Goal: Task Accomplishment & Management: Complete application form

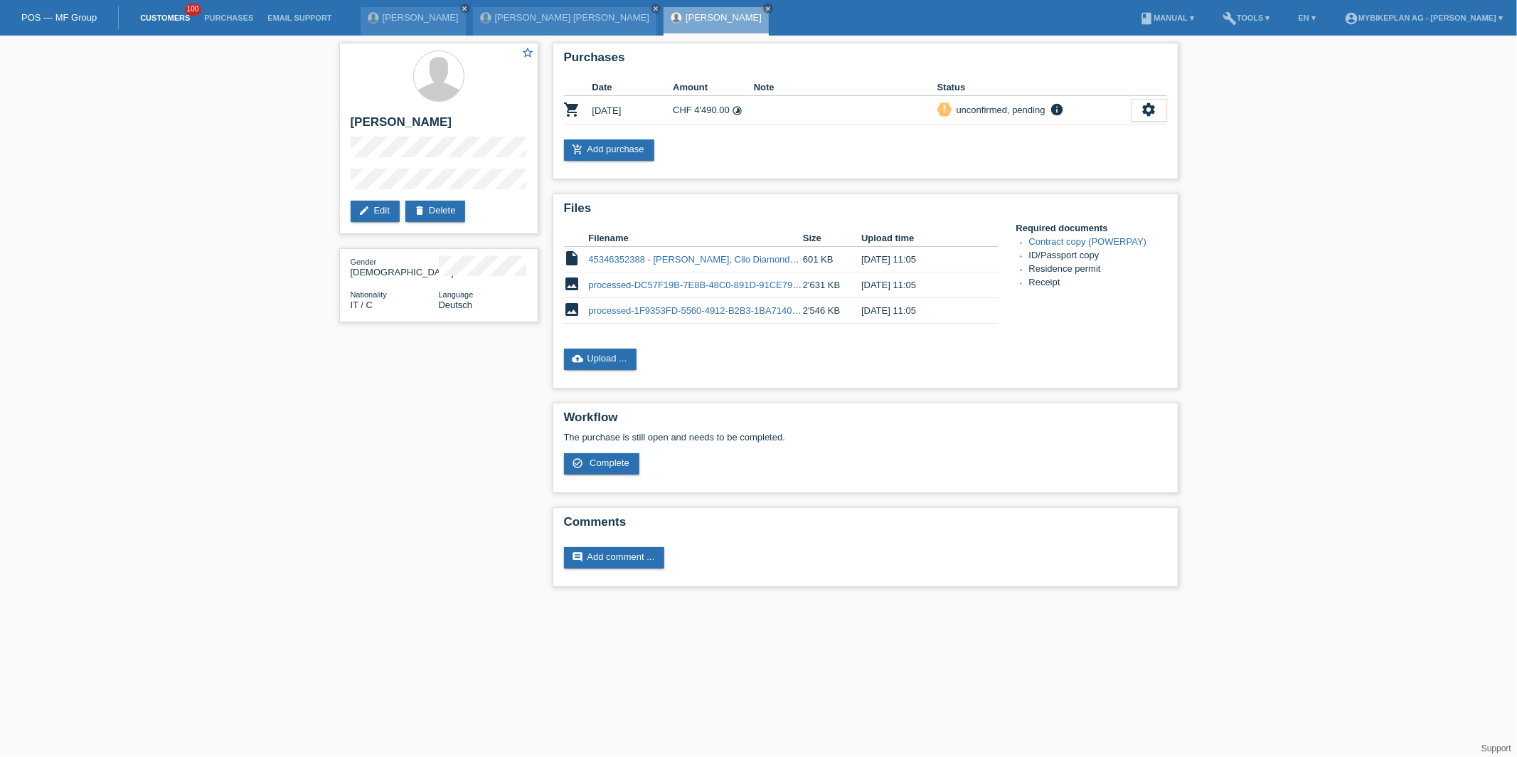
click at [171, 14] on link "Customers" at bounding box center [165, 18] width 64 height 9
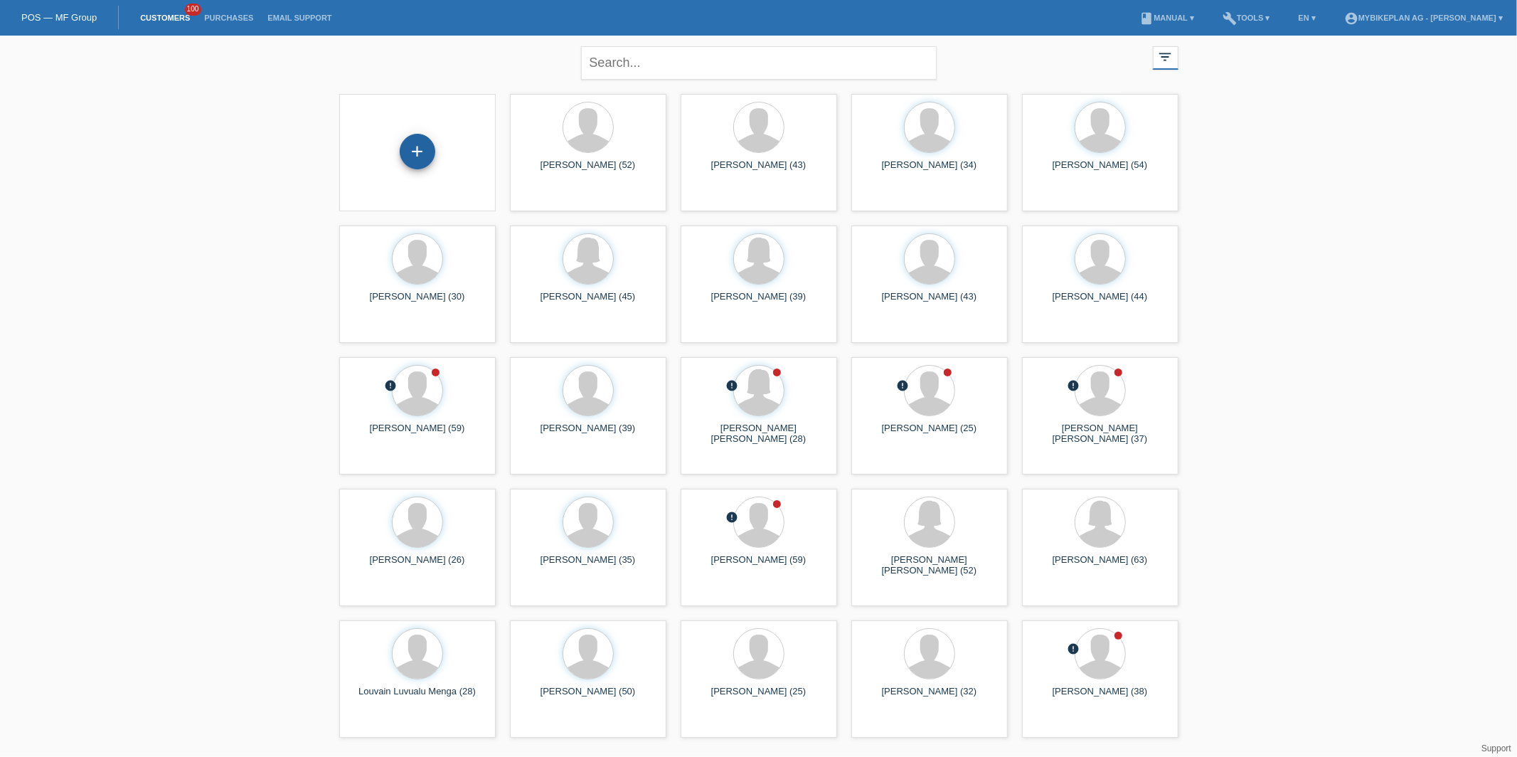
click at [406, 151] on div "+" at bounding box center [418, 152] width 36 height 36
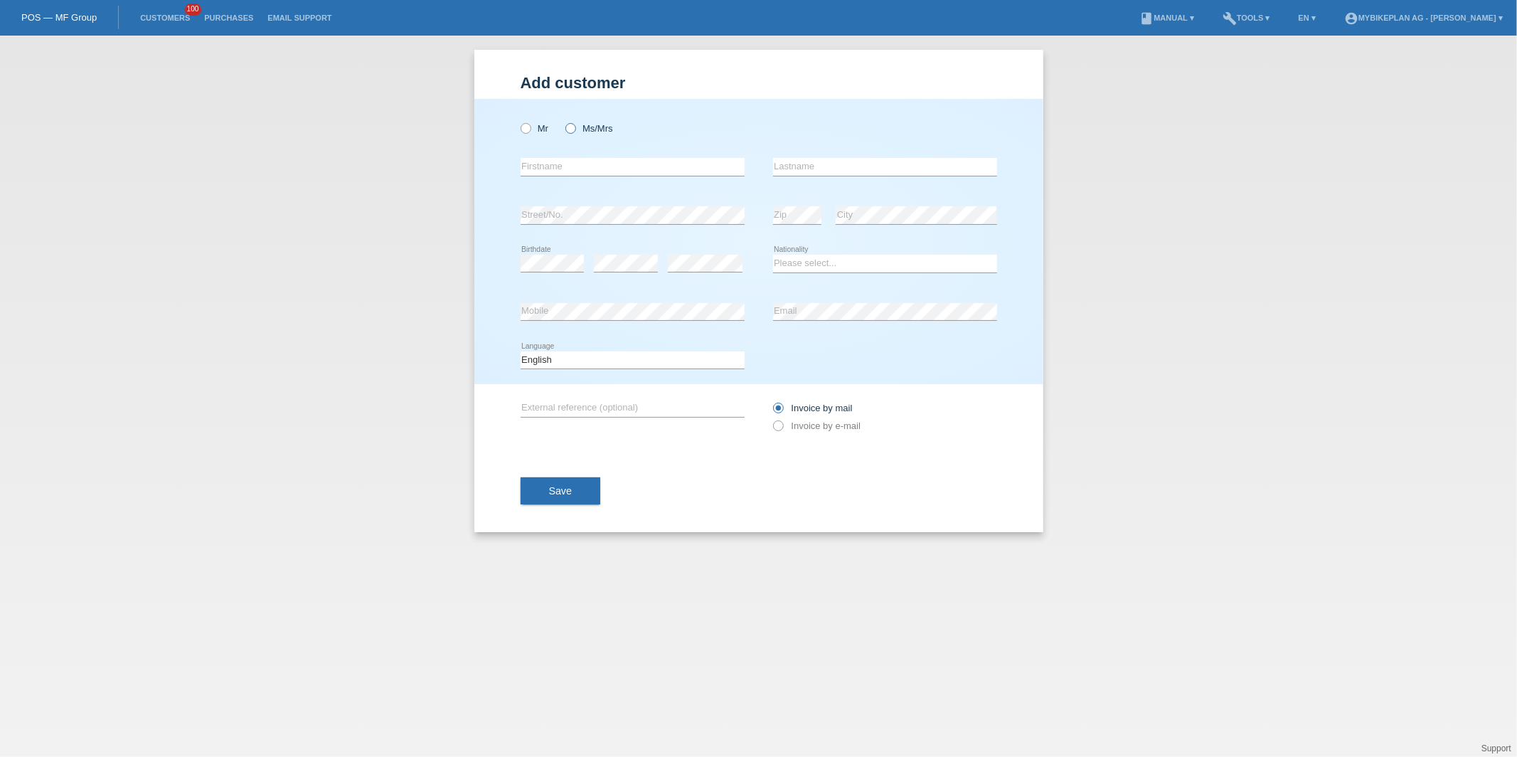
click at [562, 121] on icon at bounding box center [562, 121] width 0 height 0
click at [574, 129] on input "Ms/Mrs" at bounding box center [569, 127] width 9 height 9
radio input "true"
click at [564, 168] on input "text" at bounding box center [632, 167] width 224 height 18
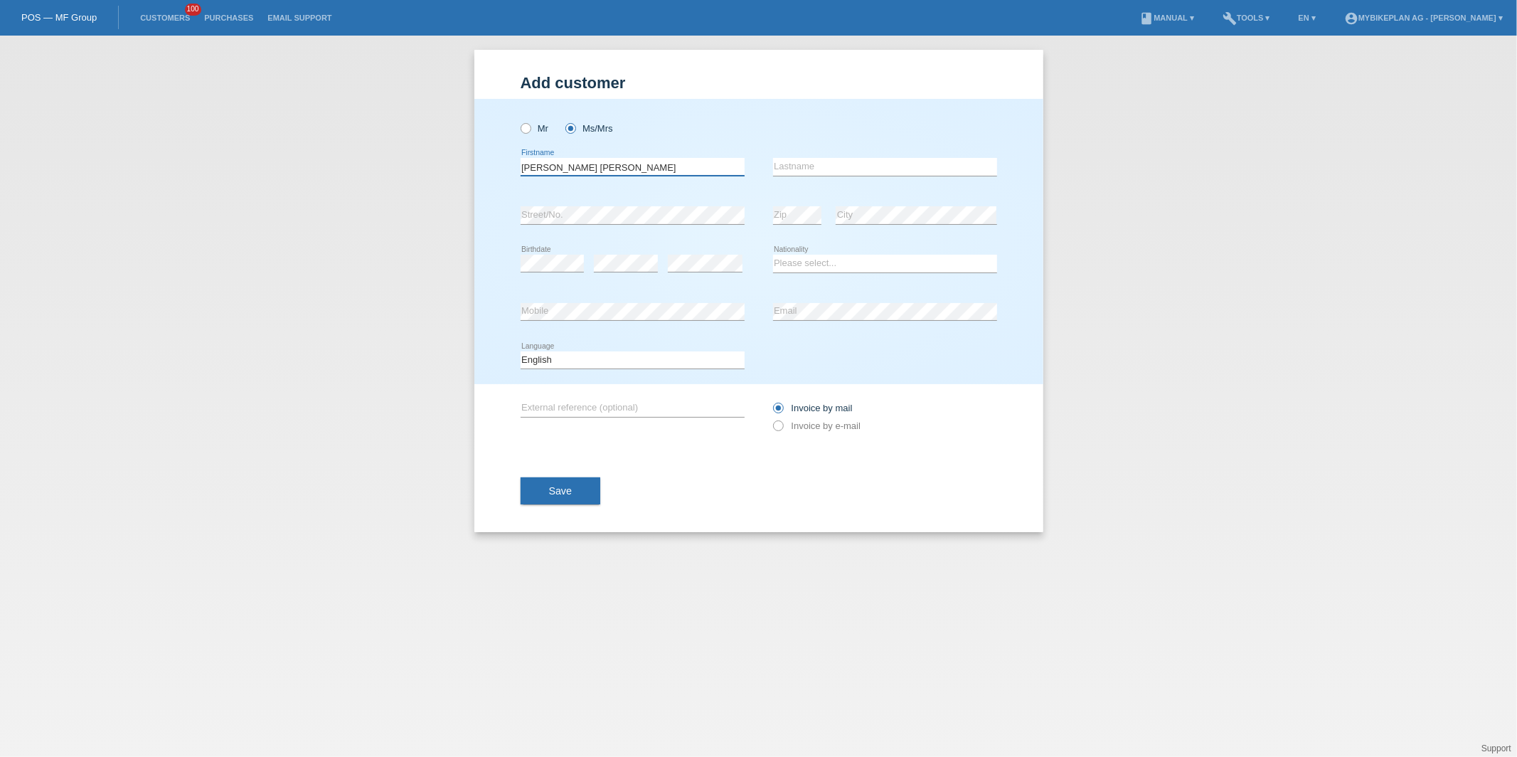
type input "Karin Sigrid"
type input "Hintermann"
select select "CH"
click at [551, 353] on select "Deutsch Français Italiano English" at bounding box center [632, 359] width 224 height 17
select select "de"
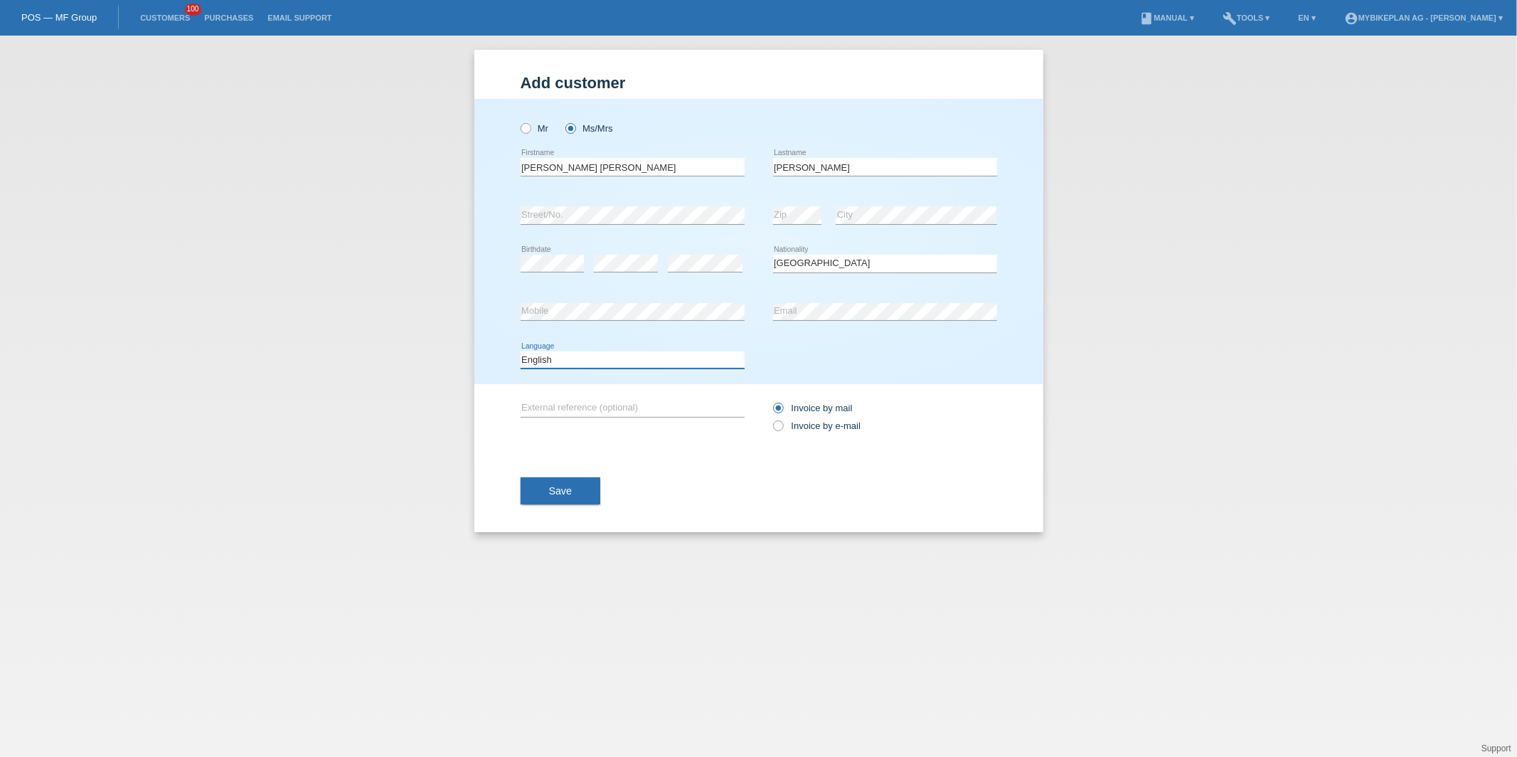
click at [520, 351] on select "Deutsch Français Italiano English" at bounding box center [632, 359] width 224 height 17
click at [816, 415] on div "Invoice by mail Invoice by e-mail" at bounding box center [885, 417] width 224 height 36
click at [815, 422] on label "Invoice by e-mail" at bounding box center [817, 425] width 88 height 11
click at [782, 422] on input "Invoice by e-mail" at bounding box center [777, 429] width 9 height 18
radio input "true"
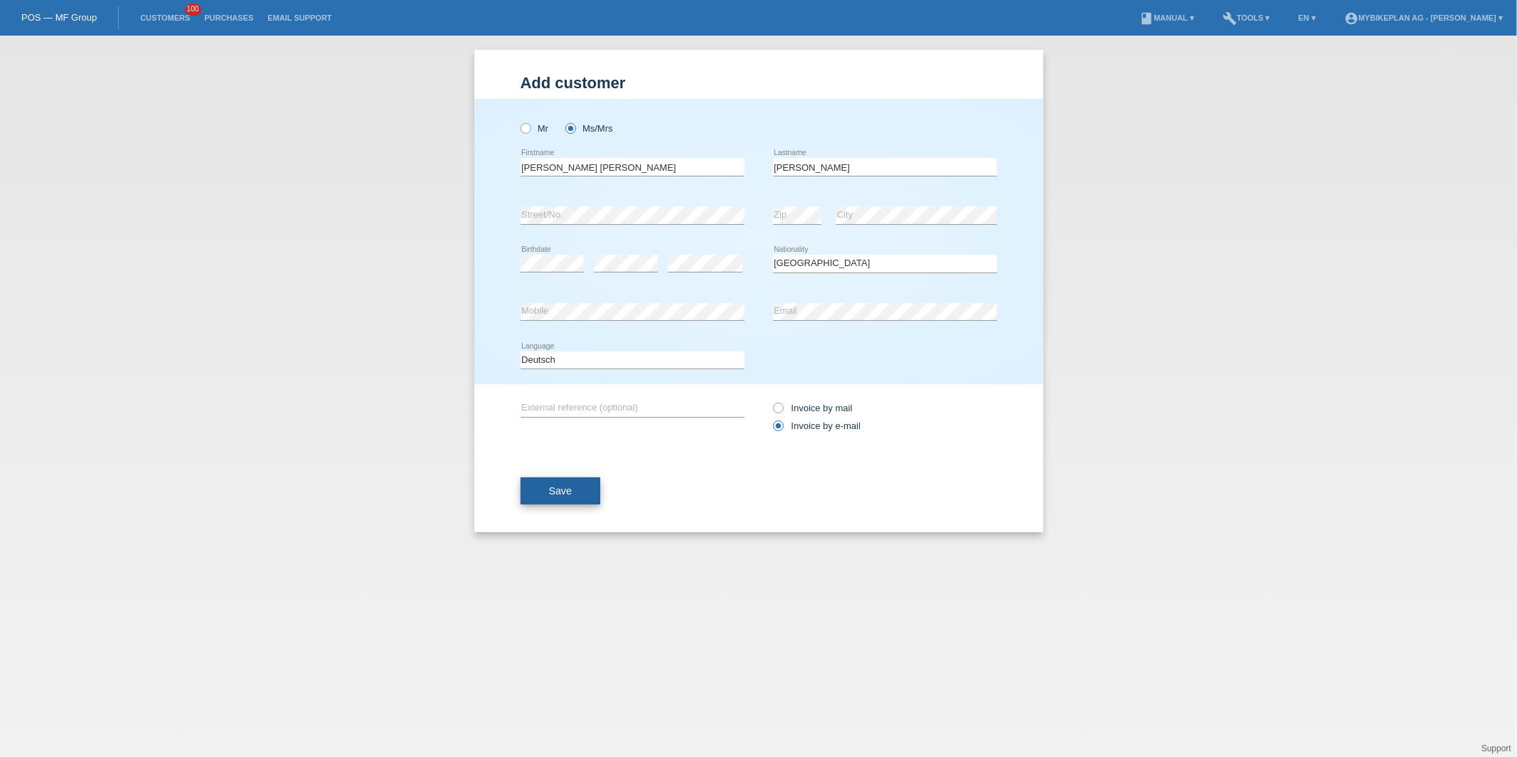
click at [579, 482] on button "Save" at bounding box center [560, 490] width 80 height 27
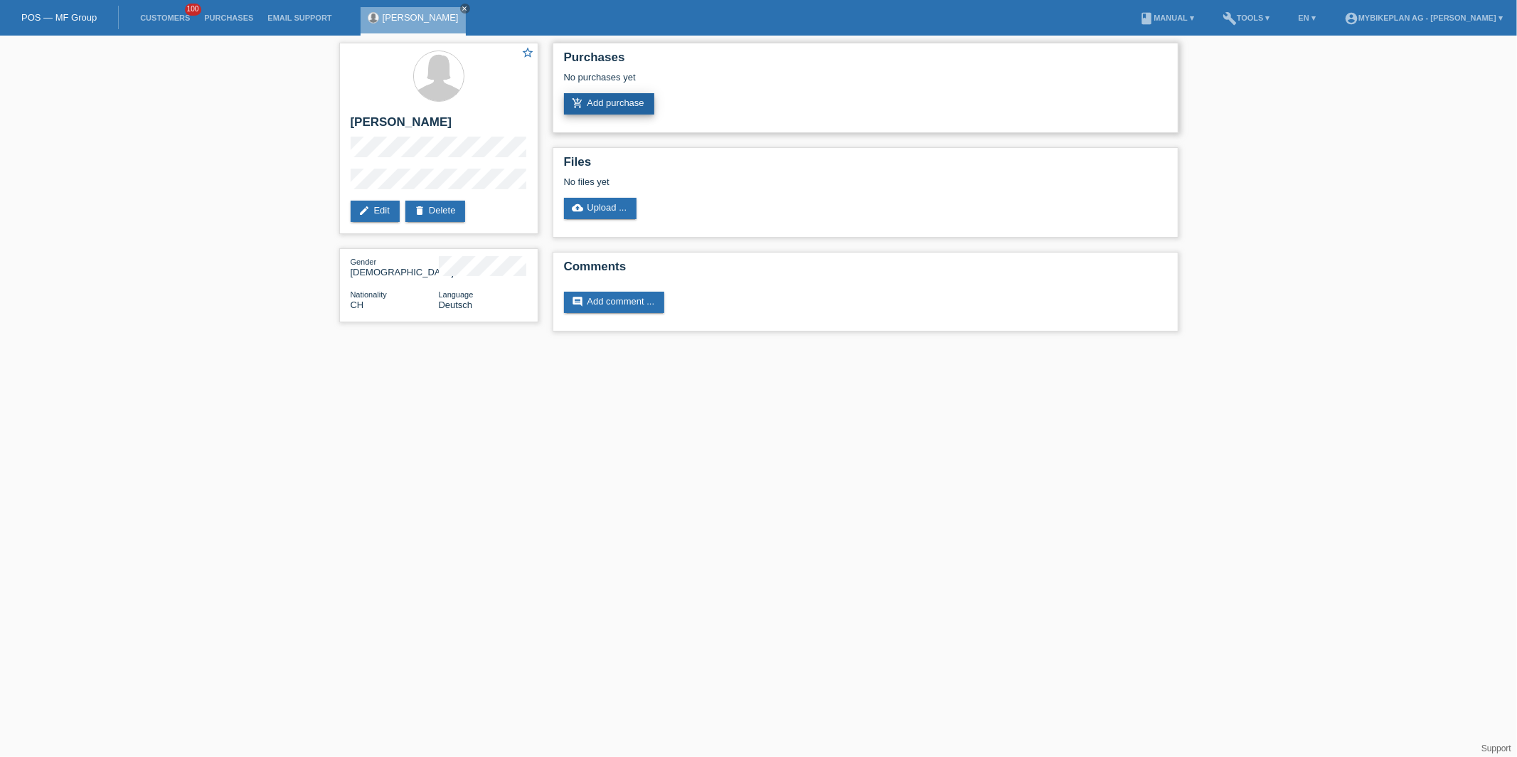
click at [630, 101] on link "add_shopping_cart Add purchase" at bounding box center [609, 103] width 90 height 21
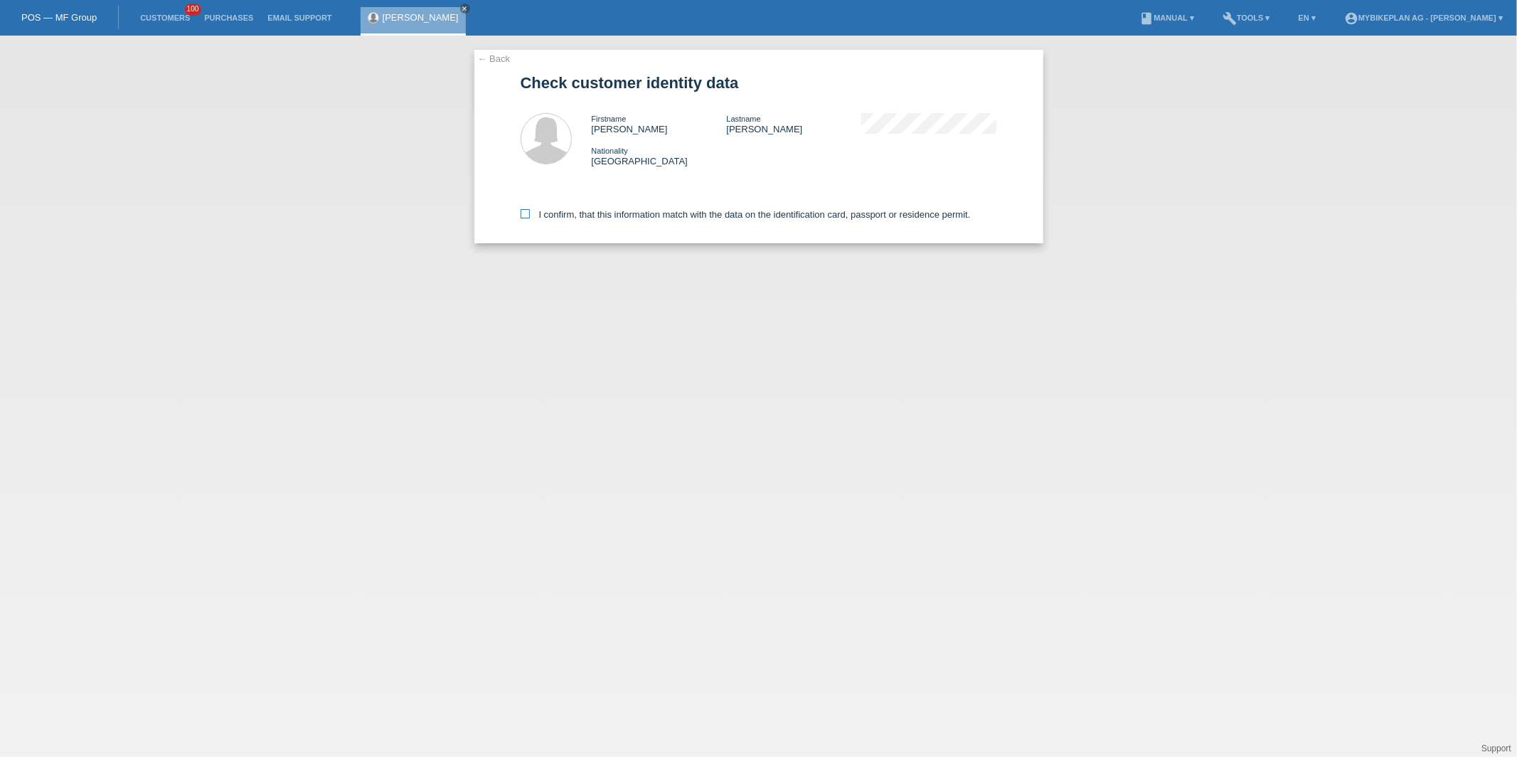
click at [630, 214] on label "I confirm, that this information match with the data on the identification card…" at bounding box center [745, 214] width 450 height 11
click at [530, 214] on input "I confirm, that this information match with the data on the identification card…" at bounding box center [524, 213] width 9 height 9
checkbox input "true"
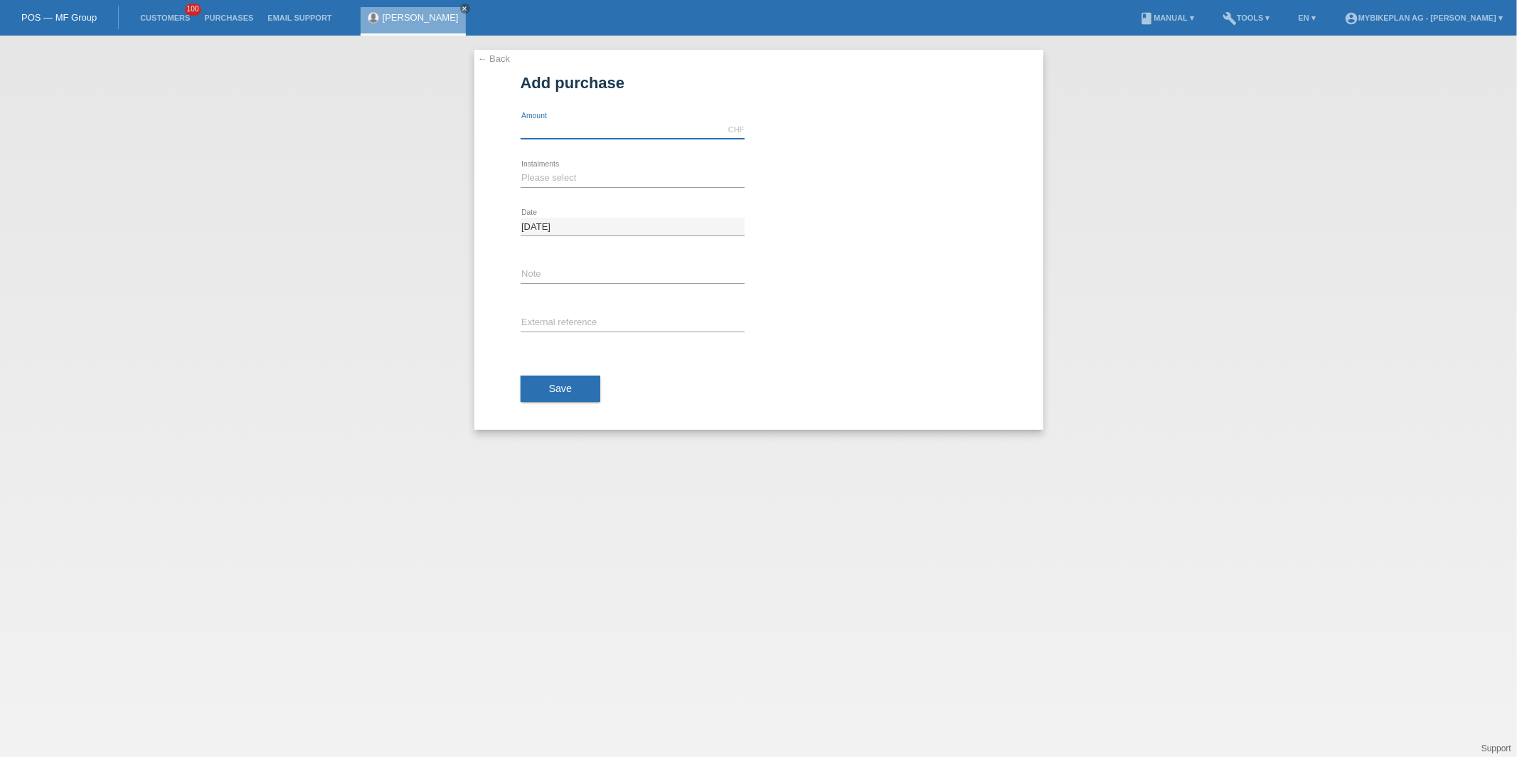
click at [623, 134] on input "text" at bounding box center [632, 130] width 224 height 18
type input "3299.00"
click at [559, 177] on select "Please select 6 instalments 12 instalments 18 instalments 24 instalments 36 ins…" at bounding box center [632, 177] width 224 height 17
click at [540, 178] on select "Please select 6 instalments 12 instalments 18 instalments 24 instalments 36 ins…" at bounding box center [632, 177] width 224 height 17
select select "487"
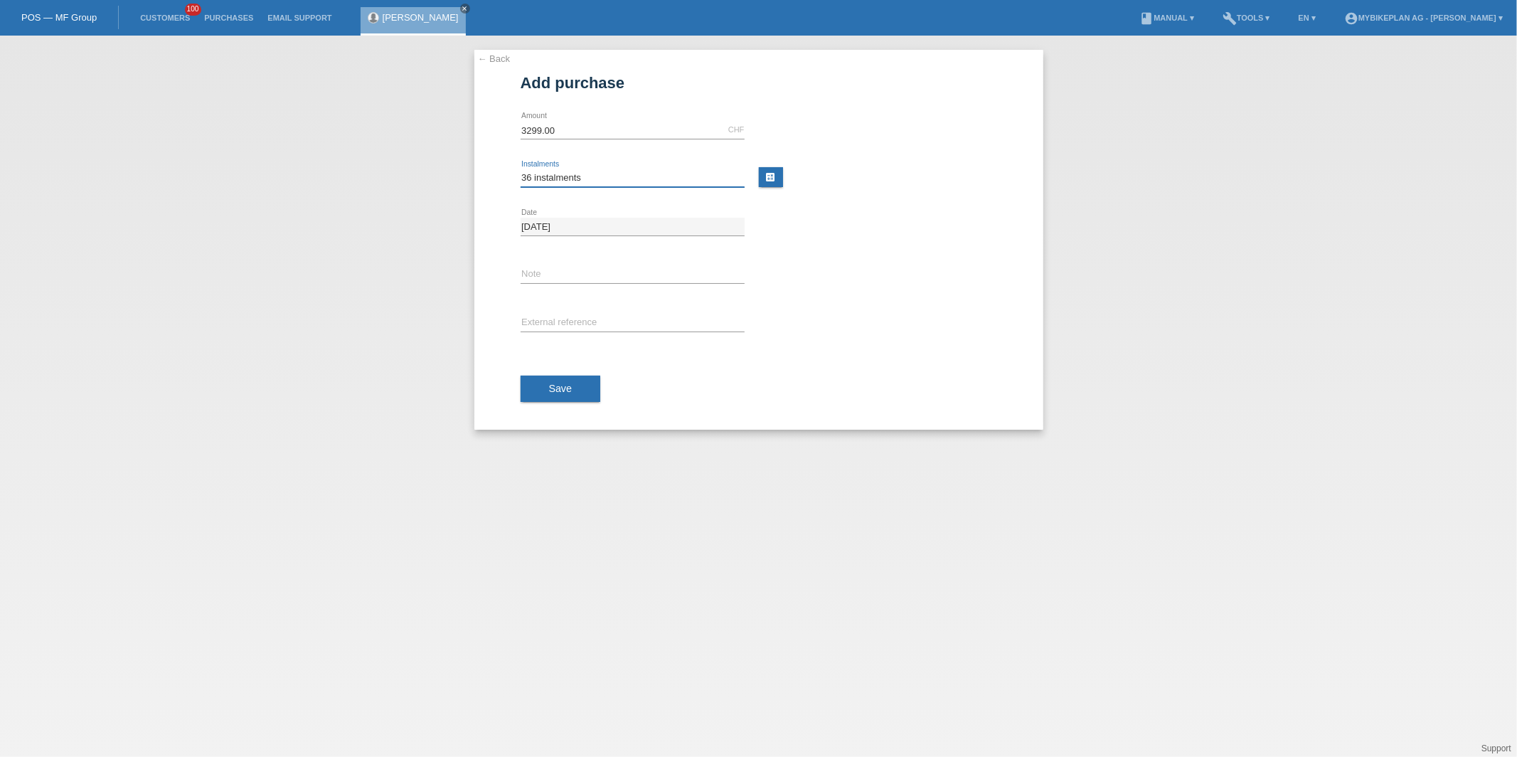
click at [520, 169] on select "Please select 6 instalments 12 instalments 18 instalments 24 instalments 36 ins…" at bounding box center [632, 177] width 224 height 17
click at [561, 323] on input "text" at bounding box center [632, 323] width 224 height 18
paste input "45472612676"
type input "45472612676"
click at [556, 396] on button "Save" at bounding box center [560, 388] width 80 height 27
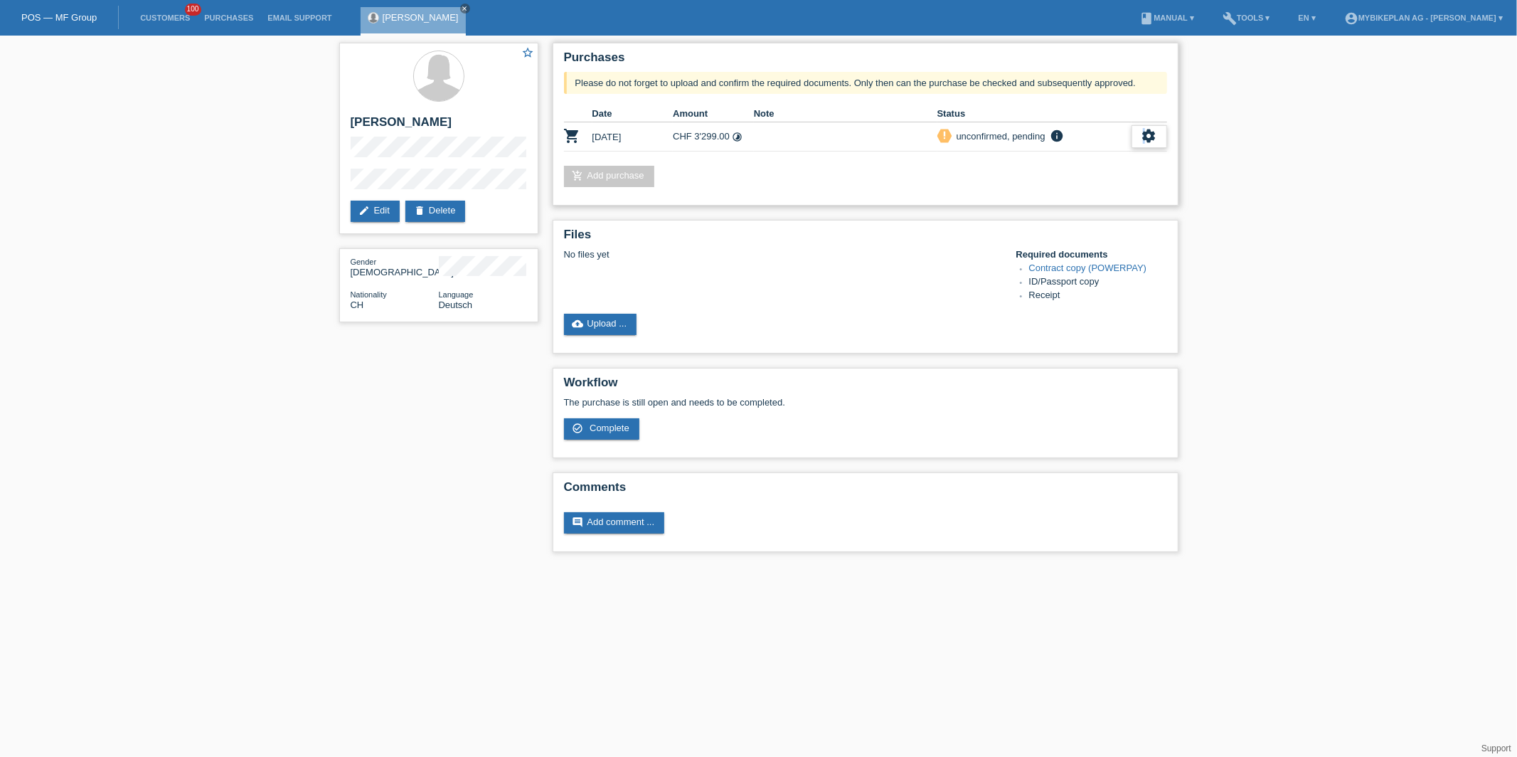
click at [1143, 136] on icon "settings" at bounding box center [1149, 136] width 16 height 16
click at [1062, 156] on div "fullscreen Show" at bounding box center [1055, 158] width 215 height 21
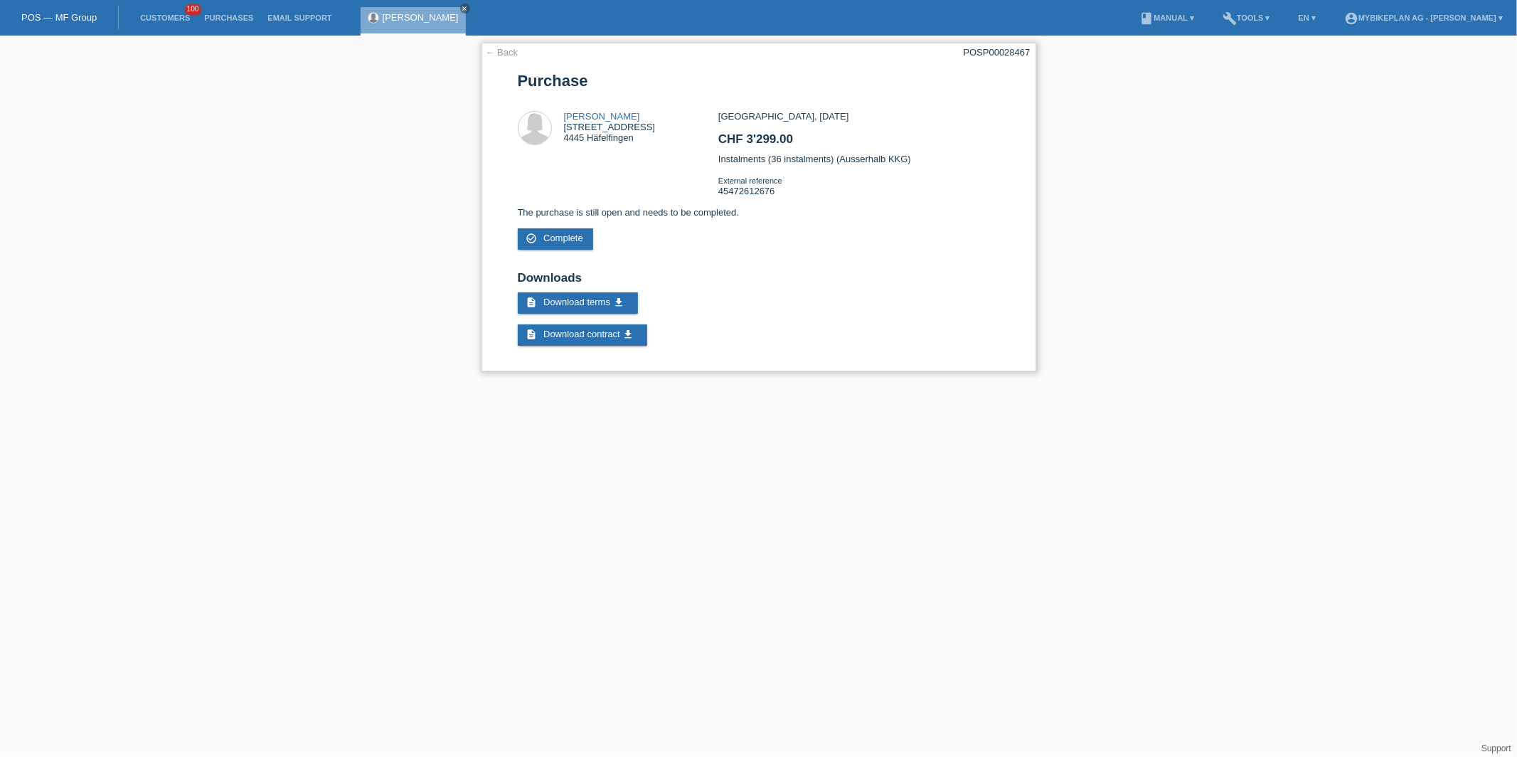
click at [1001, 50] on div "POSP00028467" at bounding box center [996, 52] width 67 height 11
copy div "POSP00028467"
click at [511, 56] on link "← Back" at bounding box center [502, 52] width 33 height 11
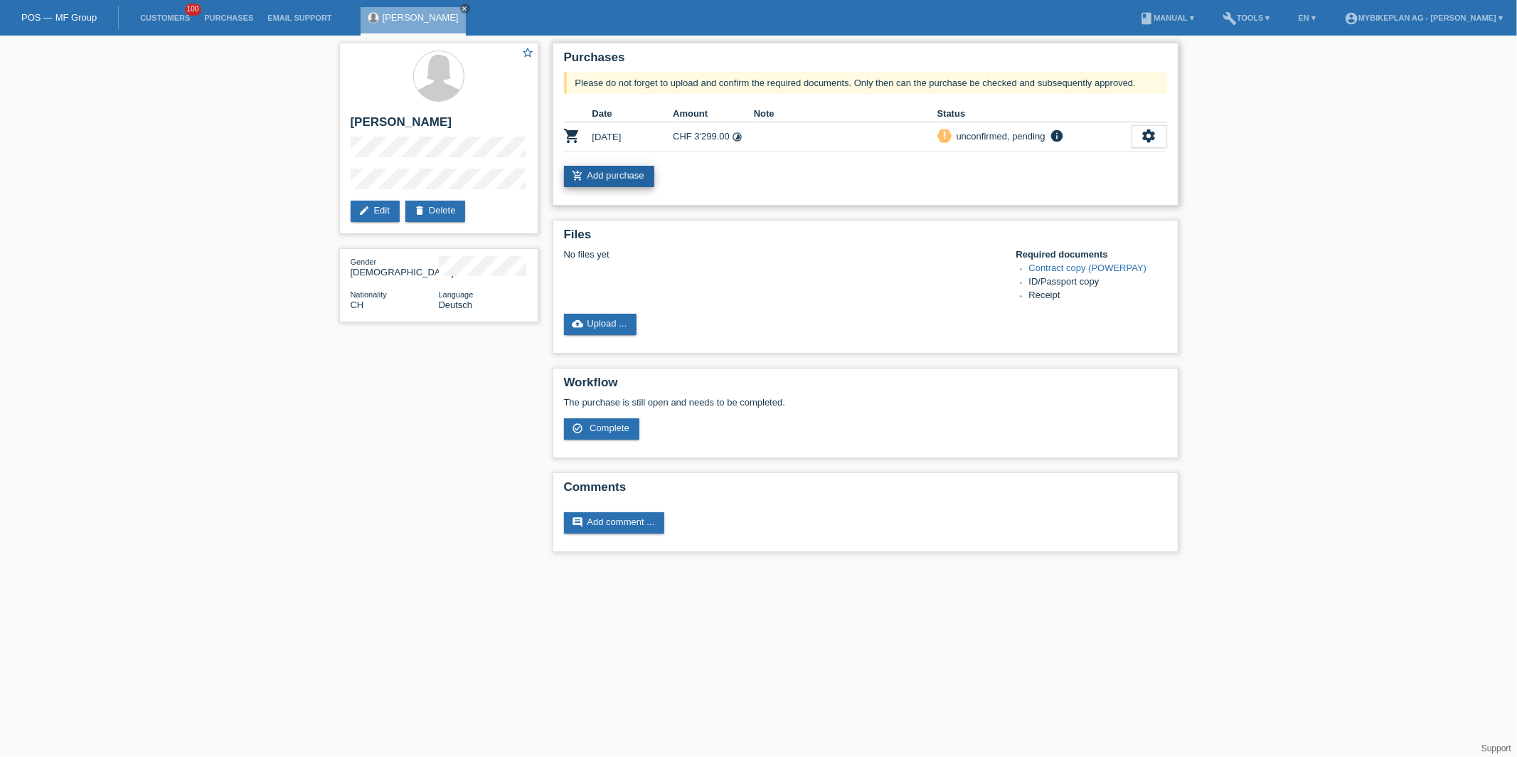
click at [581, 182] on link "add_shopping_cart Add purchase" at bounding box center [609, 176] width 90 height 21
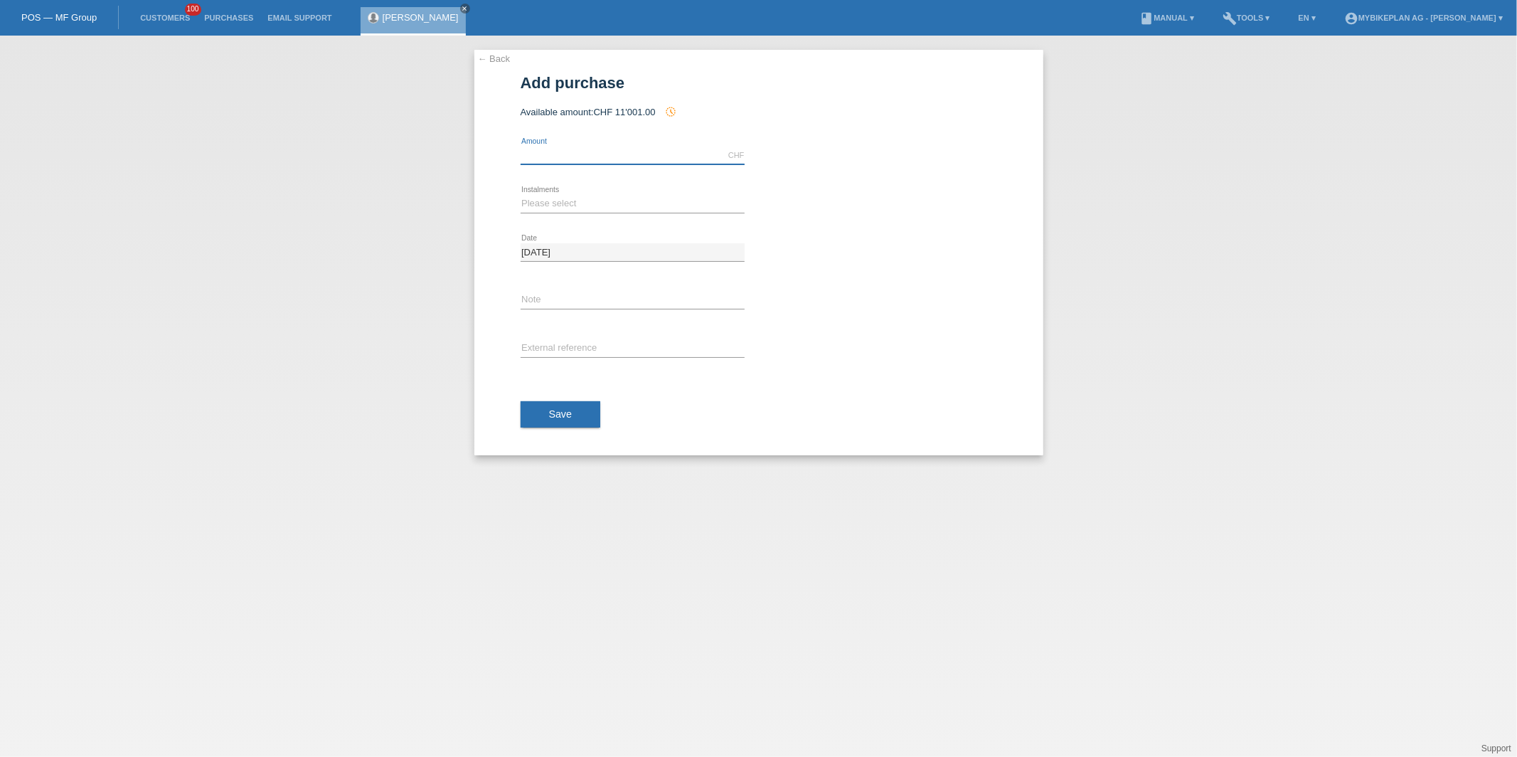
click at [594, 160] on input "text" at bounding box center [632, 155] width 224 height 18
type input "3199.00"
click at [564, 205] on select "Please select 6 instalments 12 instalments 18 instalments 24 instalments 36 ins…" at bounding box center [632, 203] width 224 height 17
select select "487"
click at [520, 195] on select "Please select 6 instalments 12 instalments 18 instalments 24 instalments 36 ins…" at bounding box center [632, 203] width 224 height 17
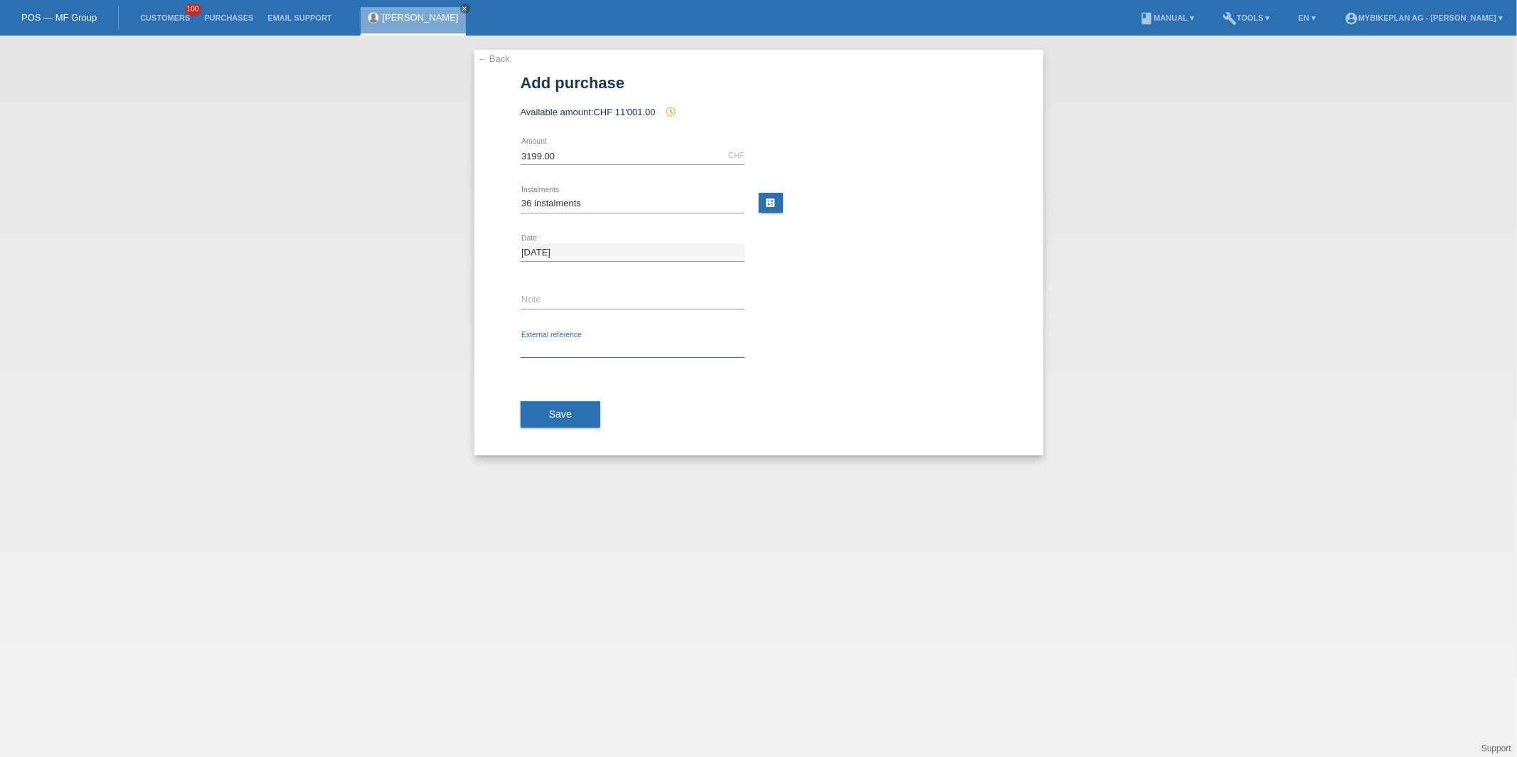
click at [558, 348] on input "text" at bounding box center [632, 349] width 224 height 18
paste input "45472612676"
type input "45472612676"
click at [555, 373] on div "Save" at bounding box center [758, 414] width 476 height 82
click at [555, 413] on span "Save" at bounding box center [560, 413] width 23 height 11
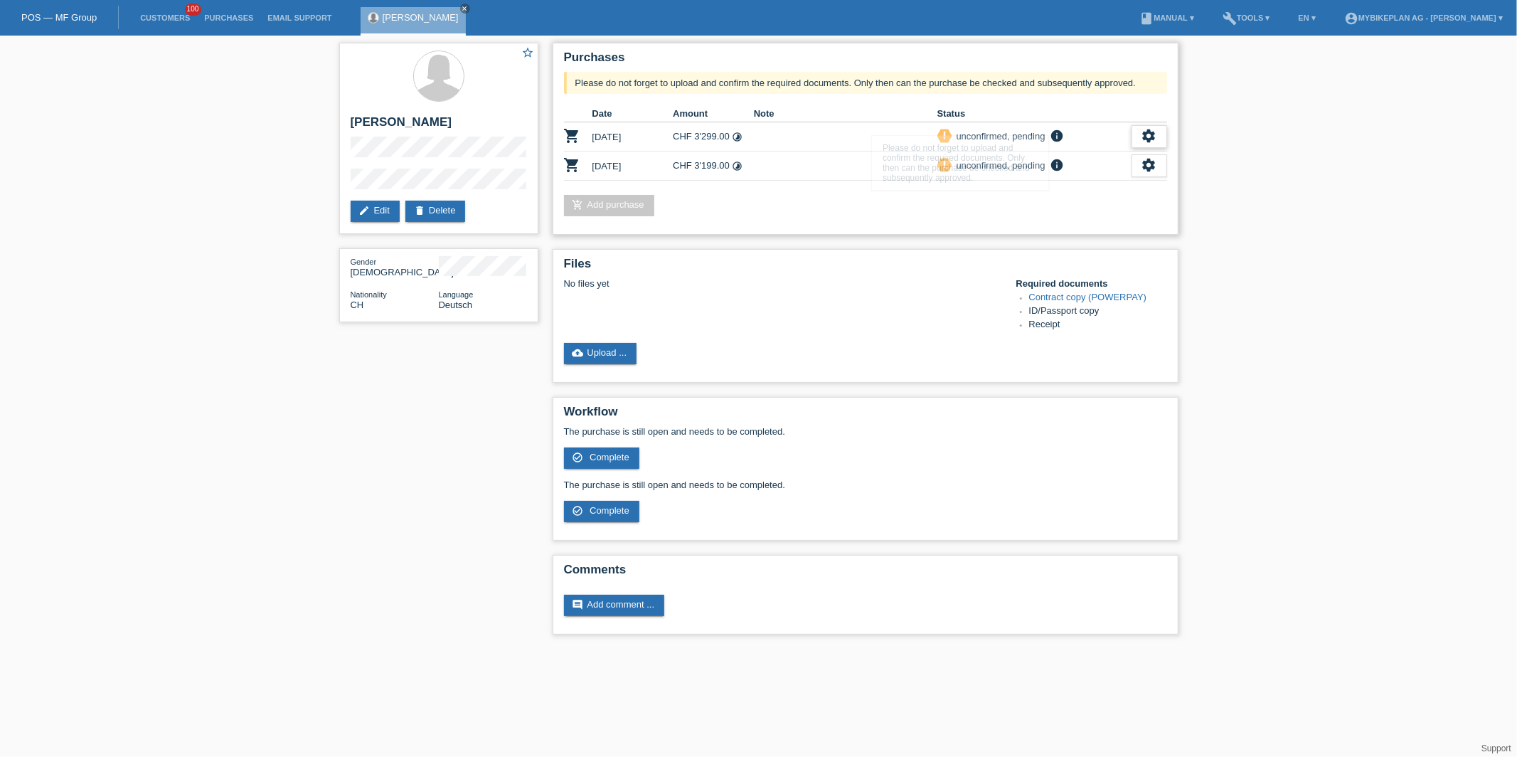
click at [1147, 133] on icon "settings" at bounding box center [1149, 136] width 16 height 16
click at [1049, 242] on span "Customer has withdrawn from the purchase..." at bounding box center [1064, 243] width 191 height 17
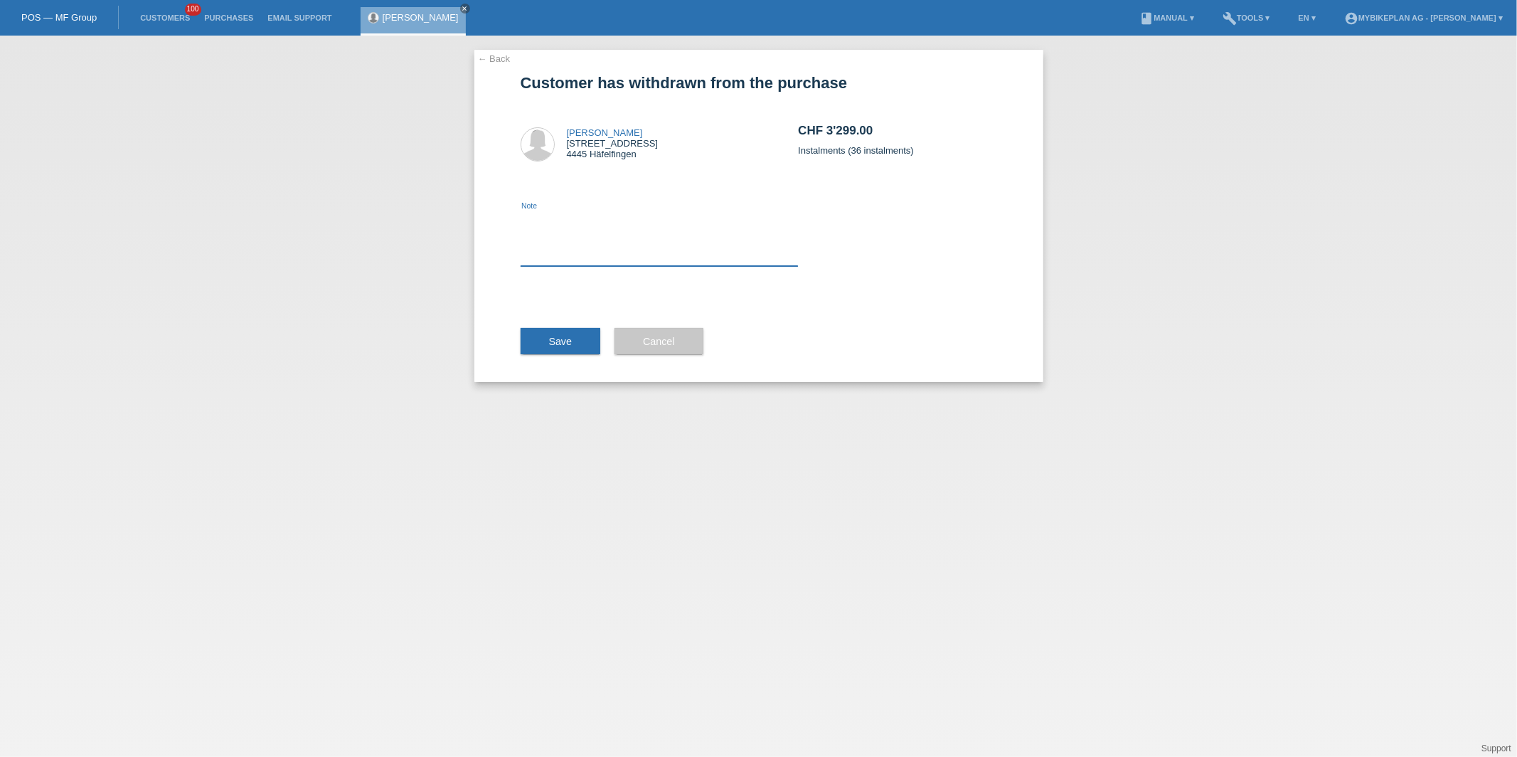
click at [644, 215] on textarea at bounding box center [659, 238] width 278 height 55
type textarea "discount missing"
click at [577, 337] on button "Save" at bounding box center [560, 341] width 80 height 27
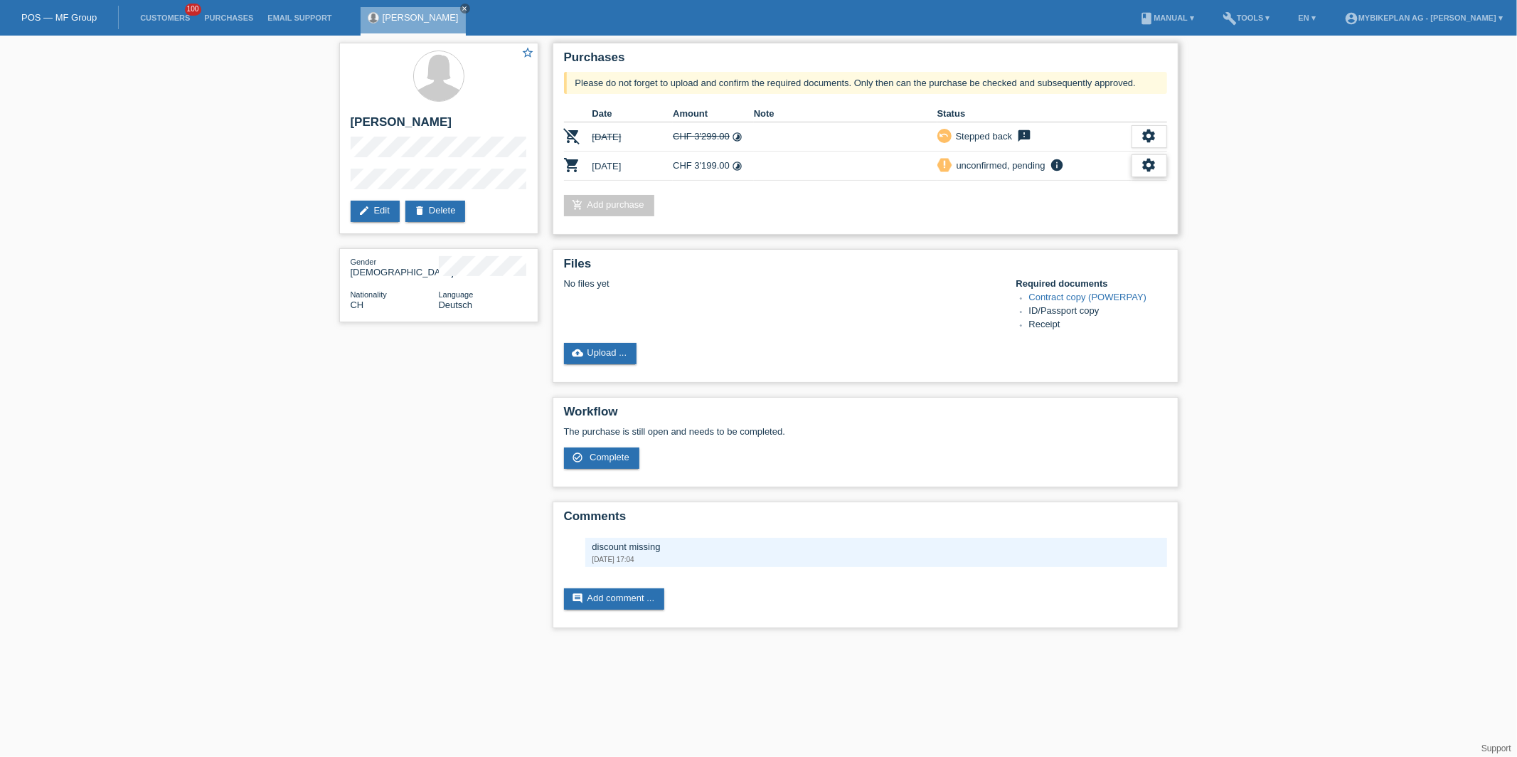
click at [1141, 159] on icon "settings" at bounding box center [1149, 165] width 16 height 16
click at [1102, 183] on div "fullscreen Show" at bounding box center [1055, 186] width 215 height 21
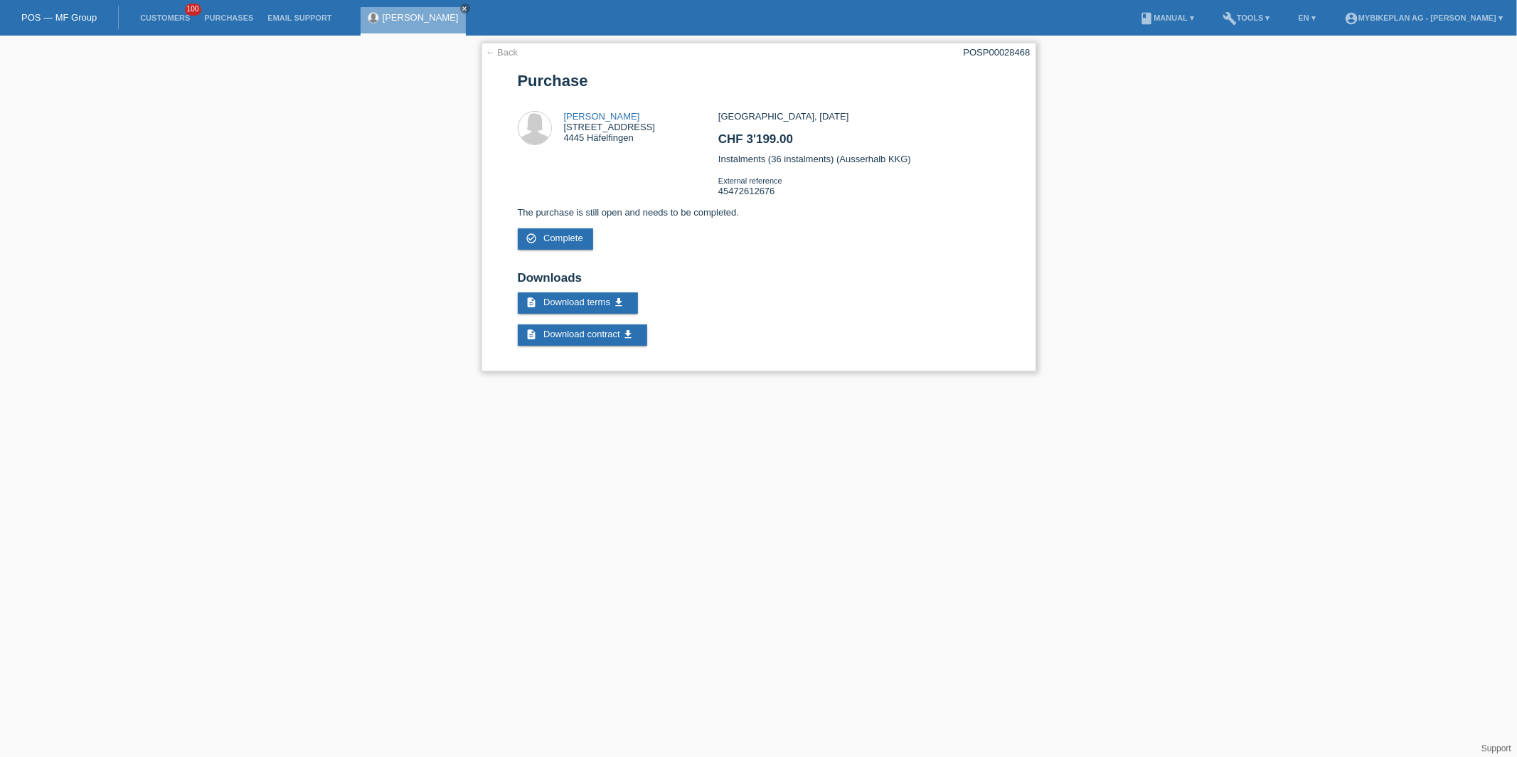
click at [1012, 54] on div "POSP00028468" at bounding box center [996, 52] width 67 height 11
copy div "POSP00028468"
